Goal: Task Accomplishment & Management: Manage account settings

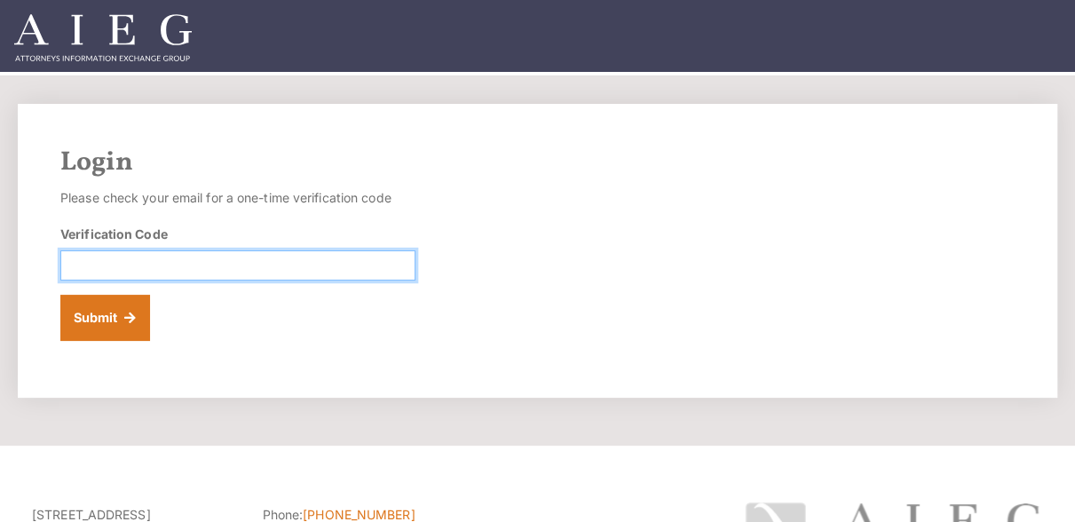
click at [213, 262] on input "Verification Code" at bounding box center [237, 265] width 355 height 30
paste input "Silverado or GMC Sierra"
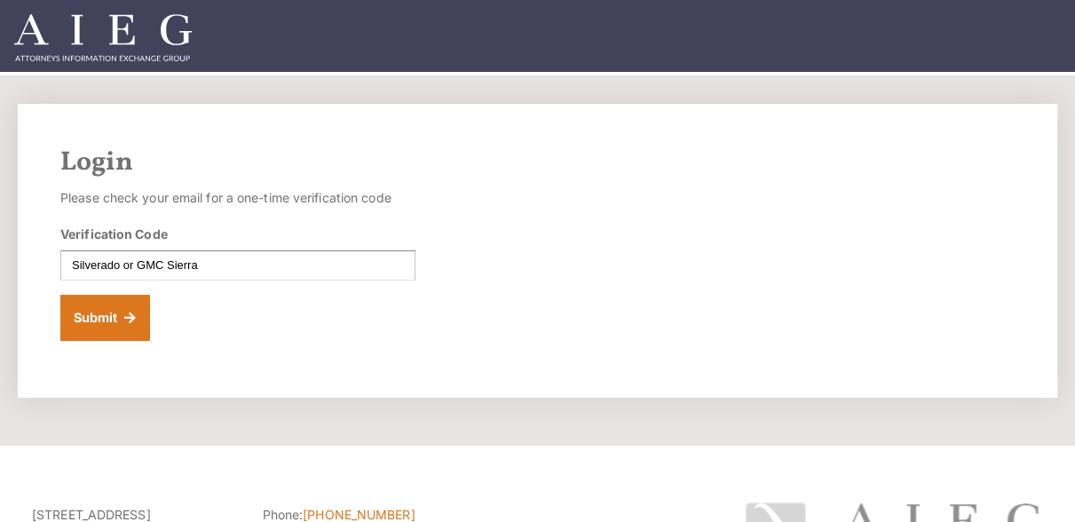
click at [971, 262] on div "Login Please check your email for a one-time verification code Verification Cod…" at bounding box center [537, 251] width 1039 height 294
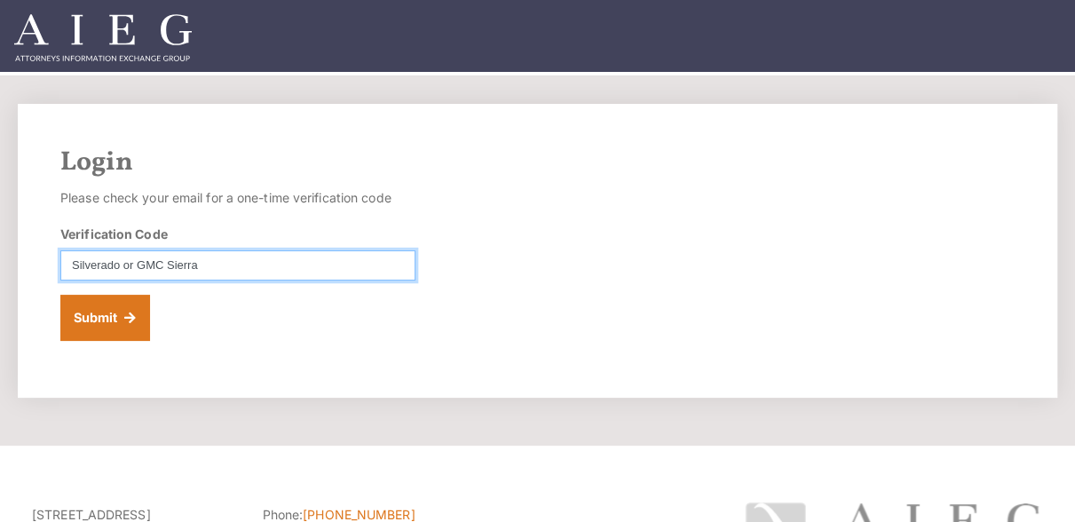
click at [73, 265] on input "Silverado or GMC Sierra" at bounding box center [237, 265] width 355 height 30
paste input "406409"
drag, startPoint x: 244, startPoint y: 265, endPoint x: 115, endPoint y: 258, distance: 129.8
click at [115, 258] on input "406409 Silverado or GMC Sierra" at bounding box center [237, 265] width 355 height 30
type input "406409"
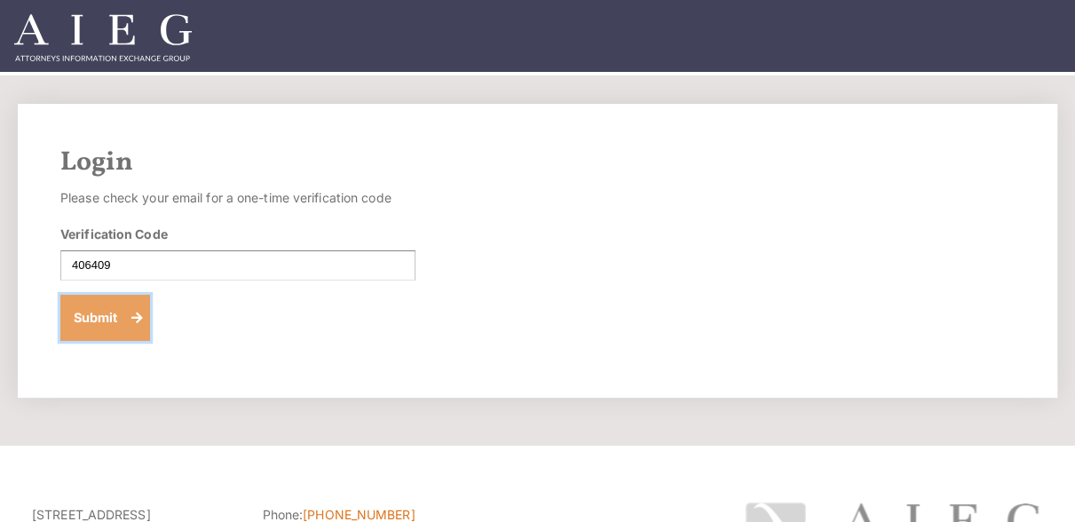
click at [121, 309] on button "Submit" at bounding box center [105, 318] width 90 height 46
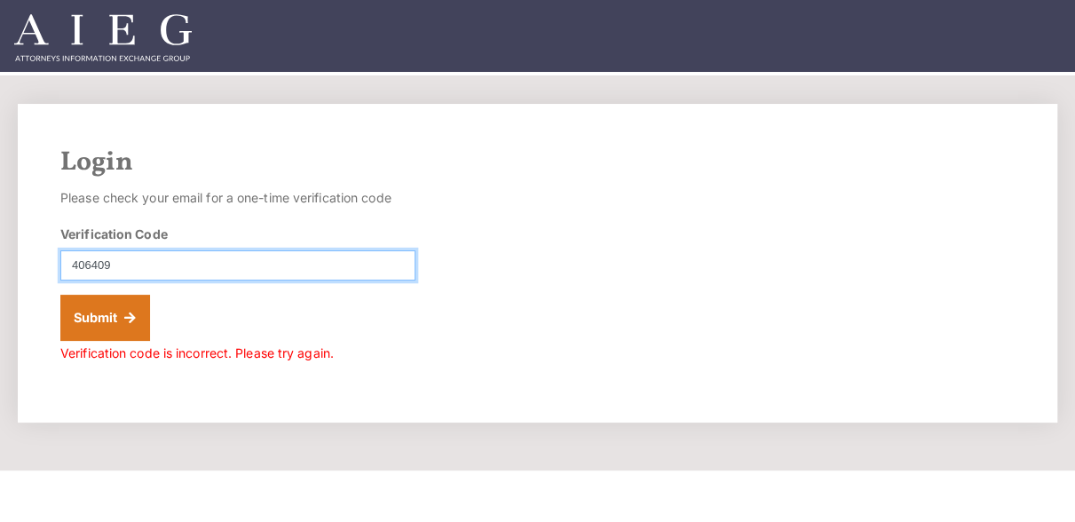
click at [133, 265] on input "406409" at bounding box center [237, 265] width 355 height 30
type input "406409"
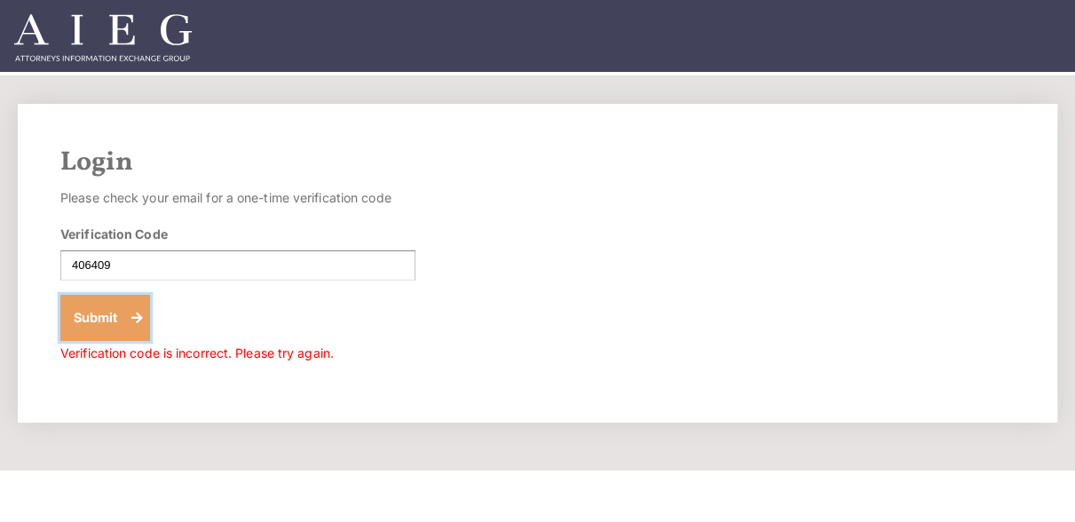
click at [119, 328] on button "Submit" at bounding box center [105, 318] width 90 height 46
